Goal: Check status: Check status

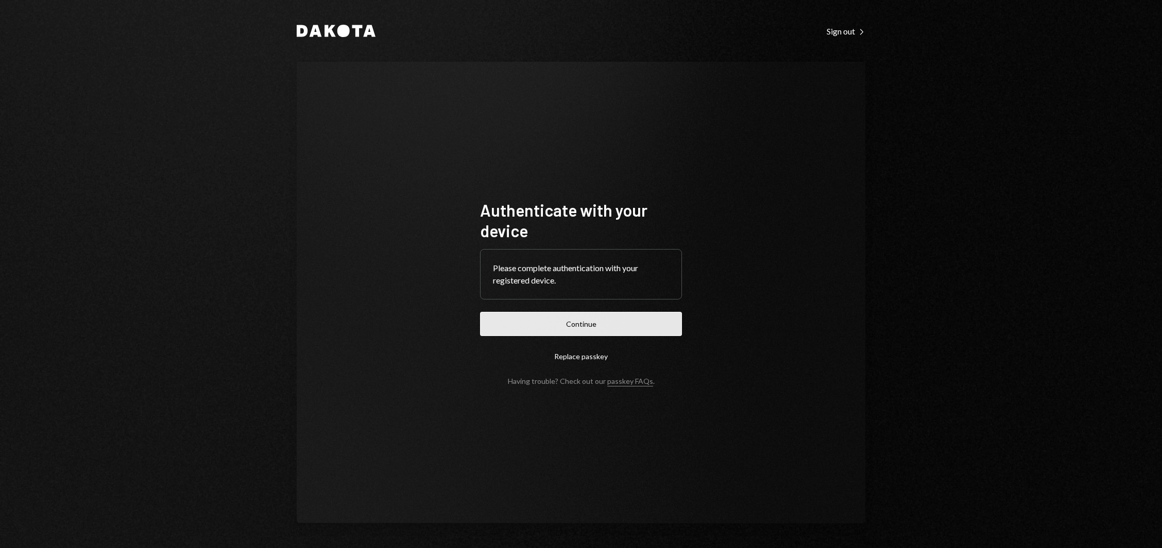
click at [538, 327] on button "Continue" at bounding box center [581, 324] width 202 height 24
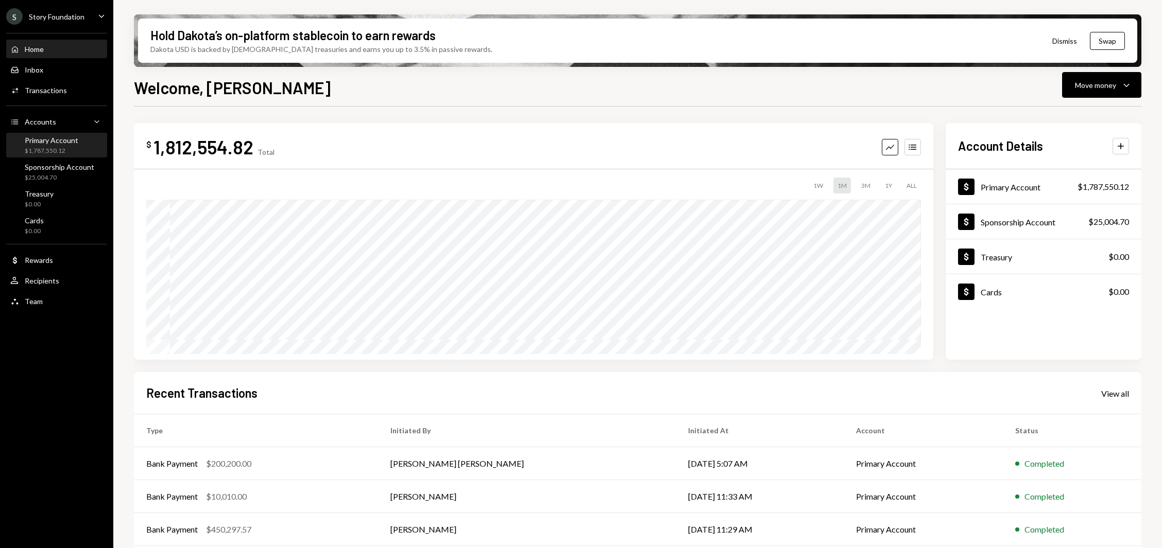
click at [73, 144] on div "Primary Account $1,787,550.12" at bounding box center [52, 146] width 54 height 20
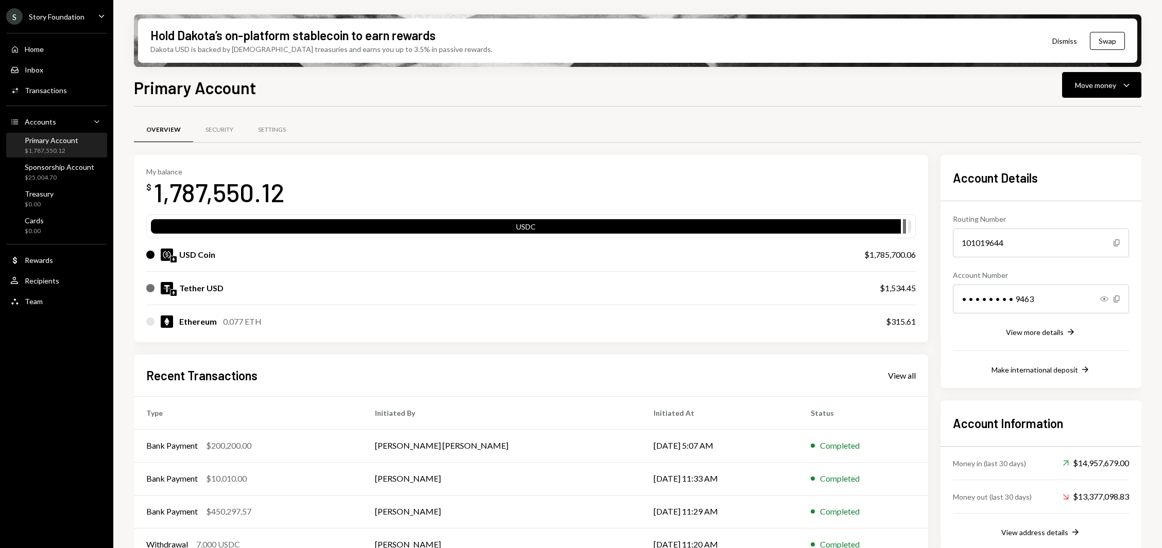
scroll to position [54, 0]
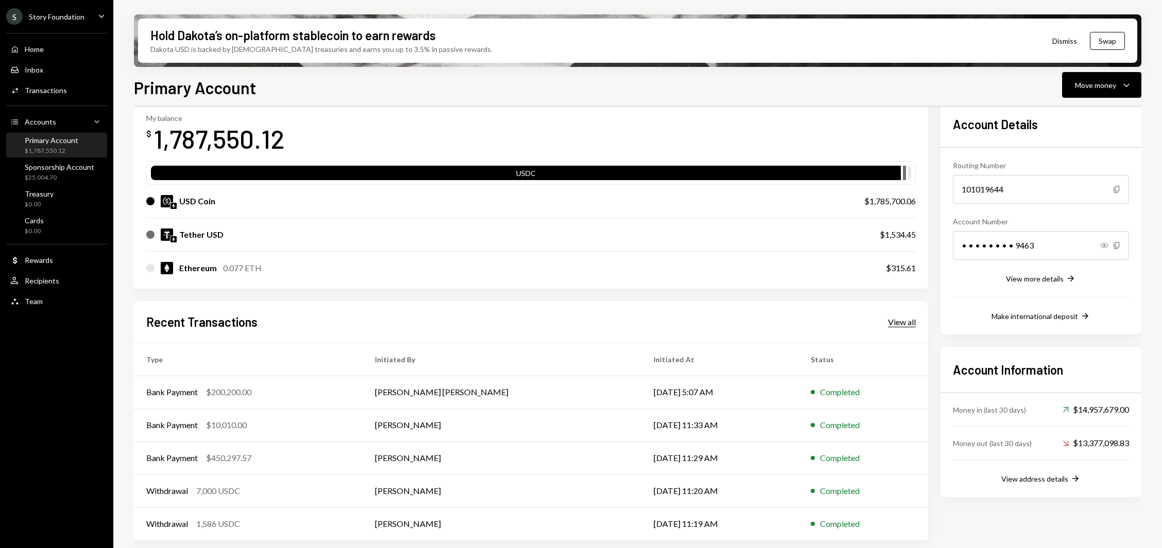
click at [896, 324] on div "View all" at bounding box center [902, 322] width 28 height 10
